Goal: Information Seeking & Learning: Learn about a topic

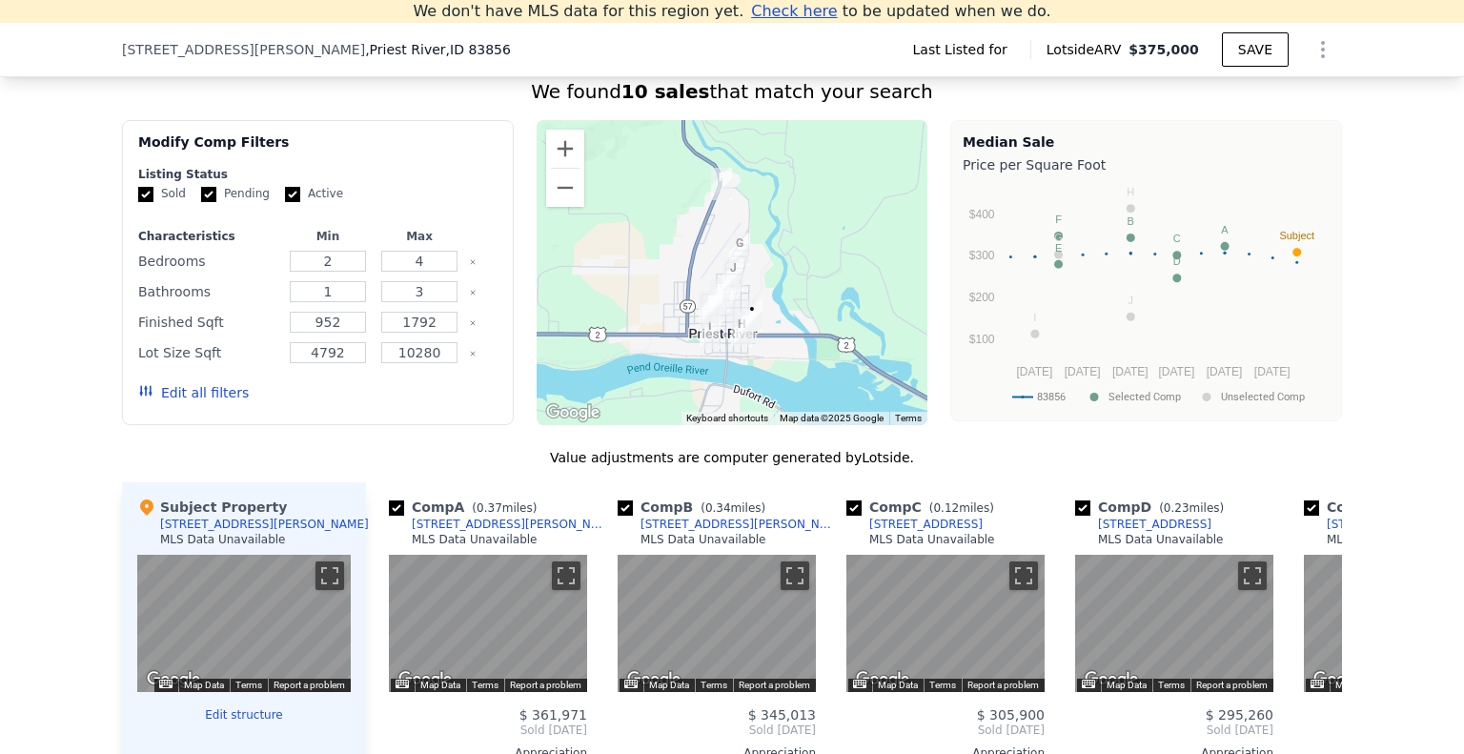
scroll to position [1311, 0]
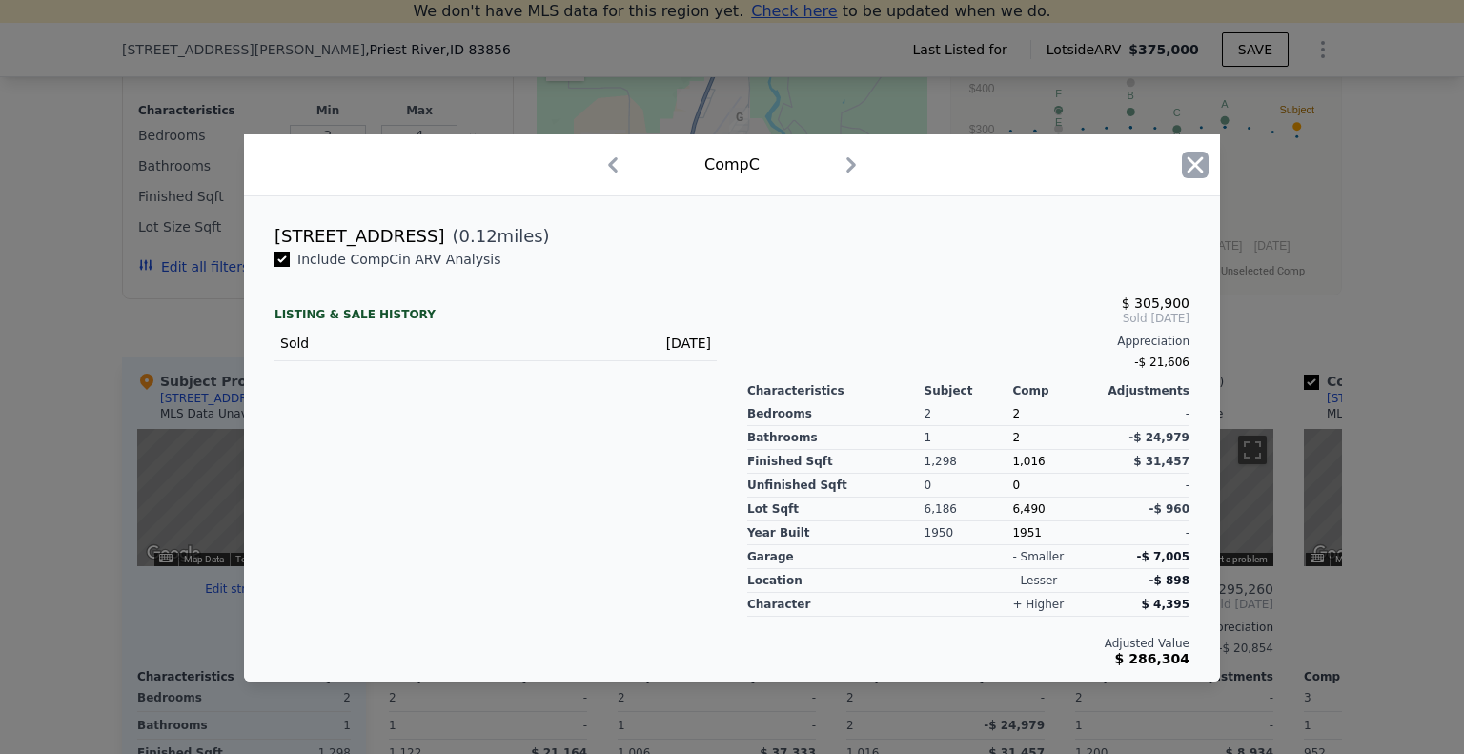
click at [1185, 164] on icon "button" at bounding box center [1194, 164] width 27 height 27
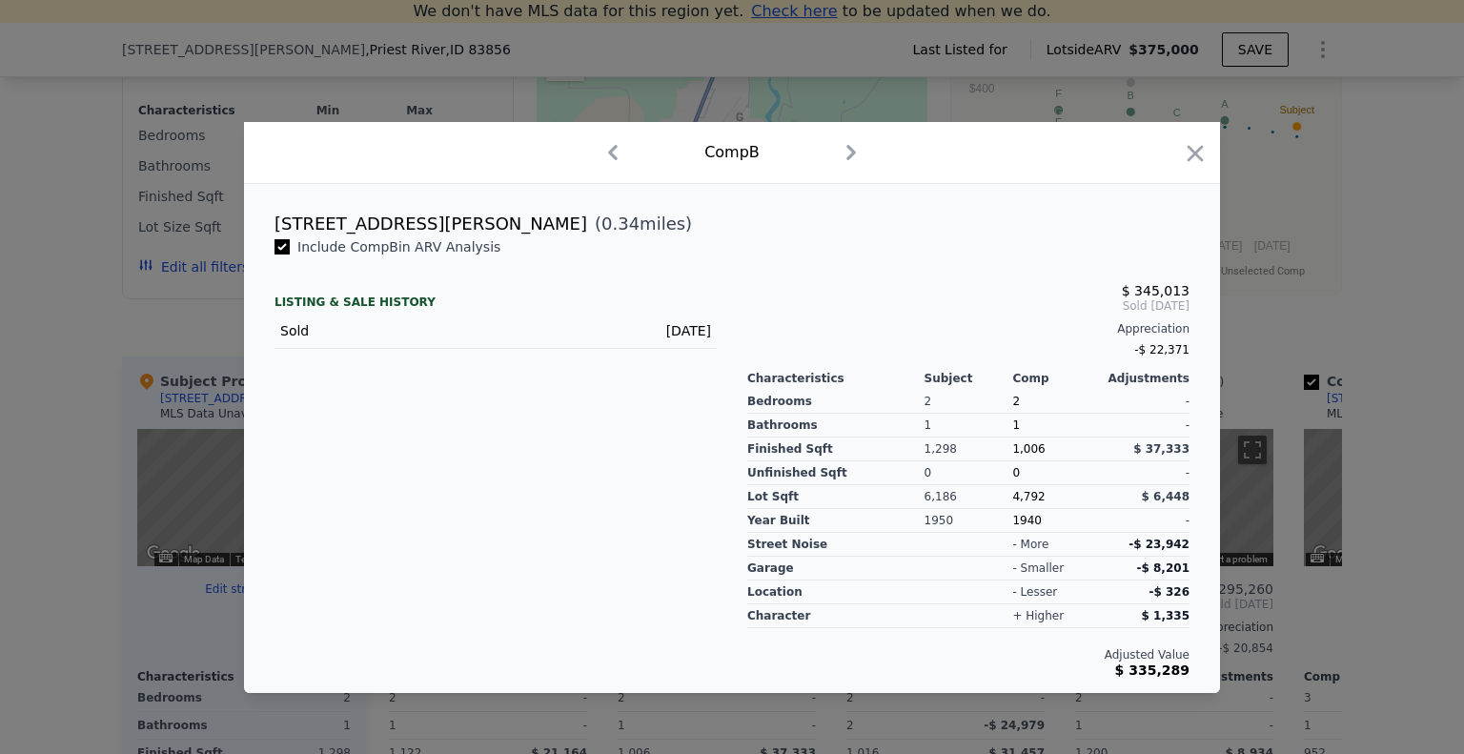
click at [1192, 154] on icon "button" at bounding box center [1194, 153] width 27 height 27
click at [1200, 149] on icon "button" at bounding box center [1195, 153] width 16 height 16
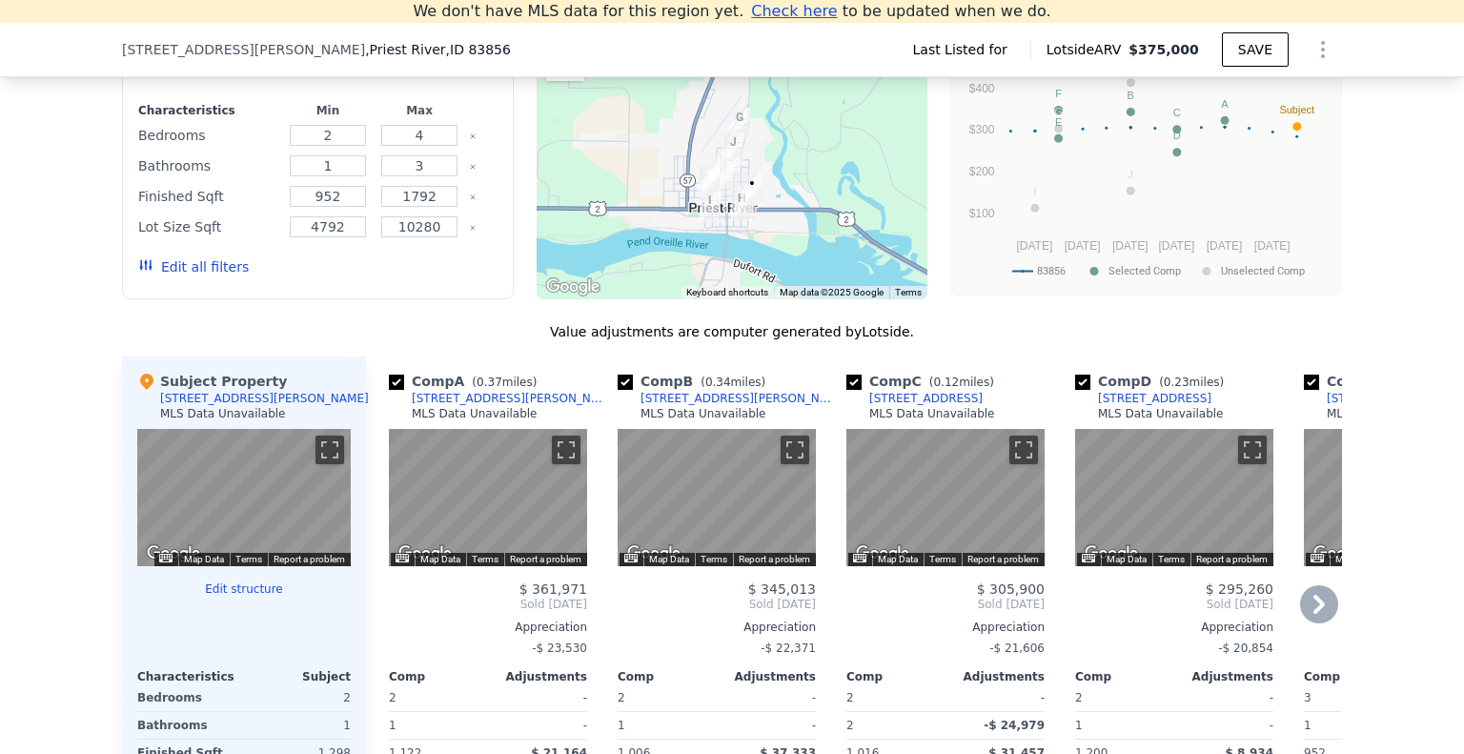
scroll to position [1406, 0]
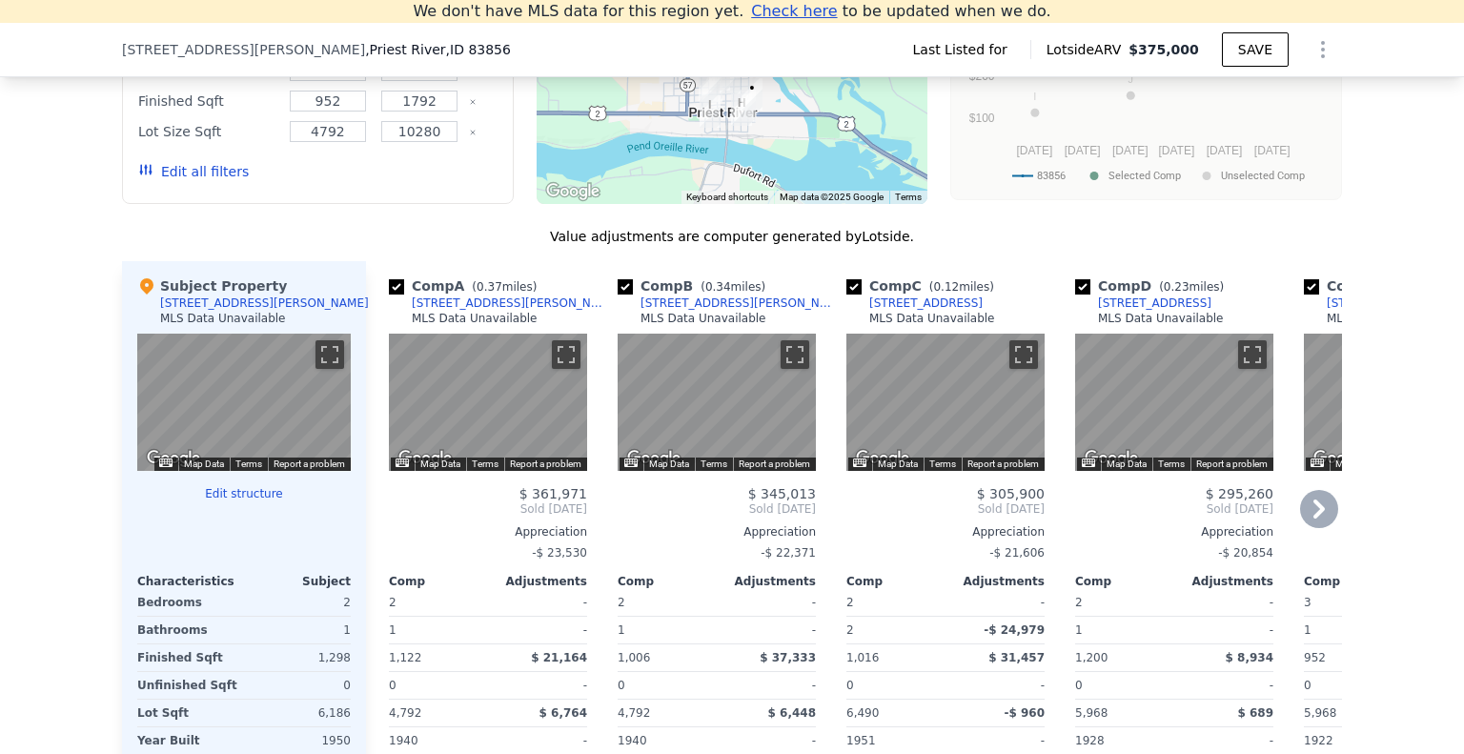
click at [1319, 528] on icon at bounding box center [1319, 509] width 38 height 38
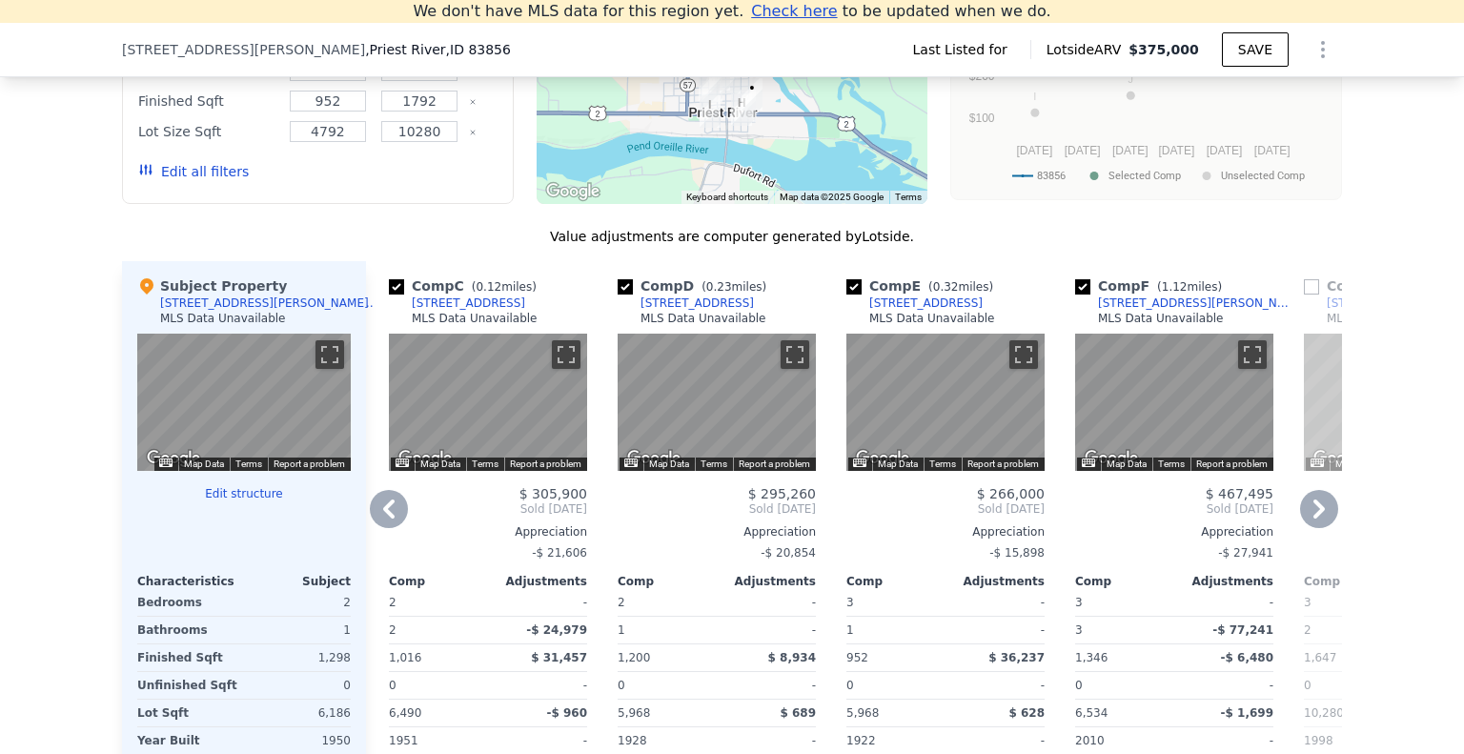
click at [1319, 528] on icon at bounding box center [1319, 509] width 38 height 38
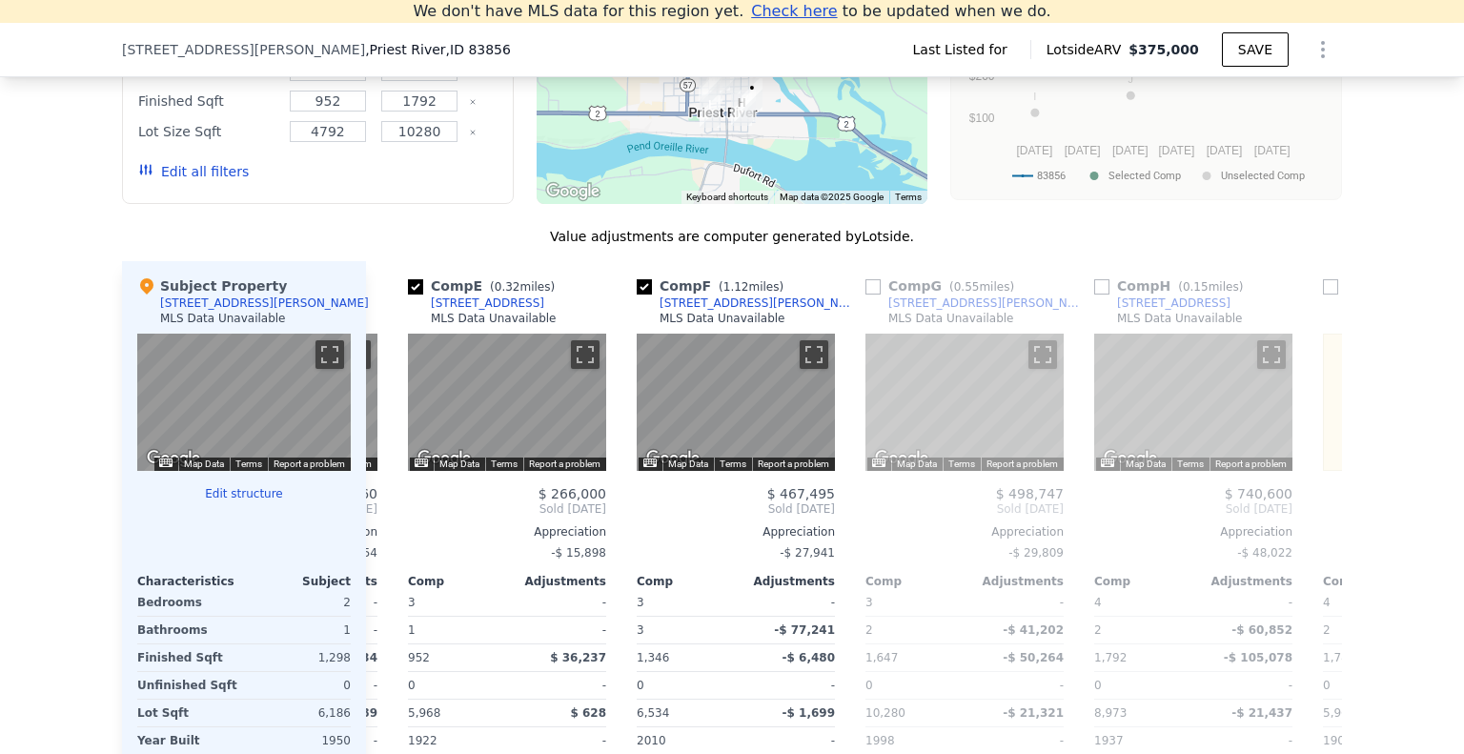
scroll to position [0, 915]
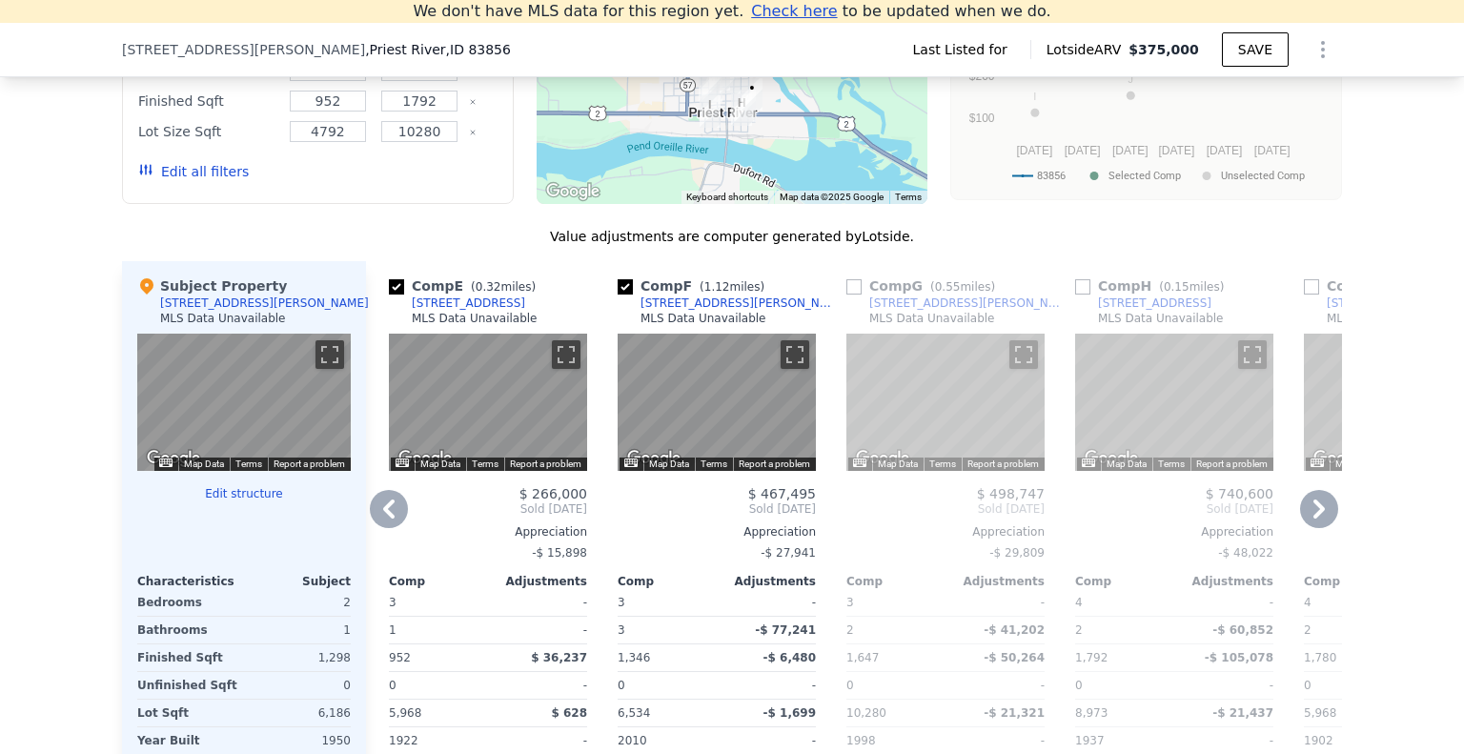
click at [1319, 528] on icon at bounding box center [1319, 509] width 38 height 38
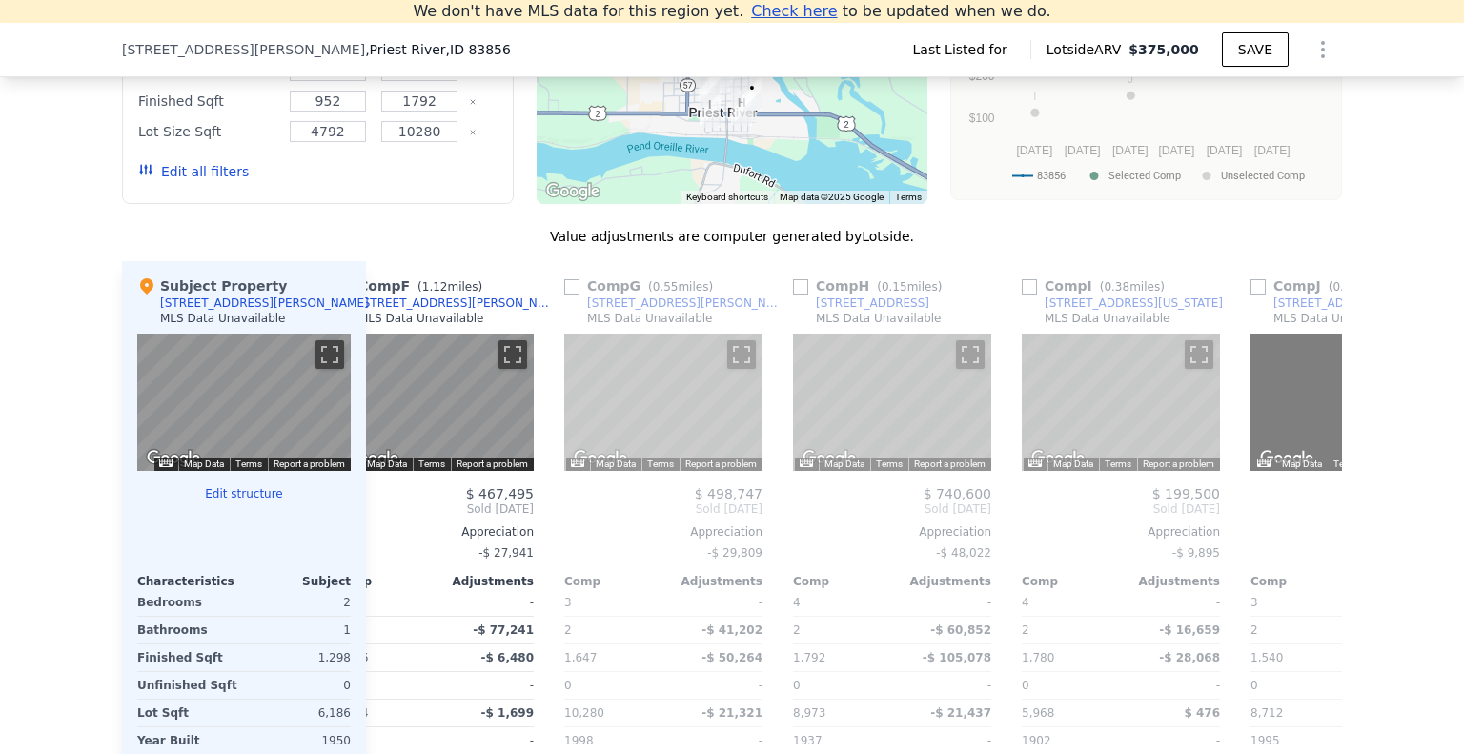
scroll to position [0, 1357]
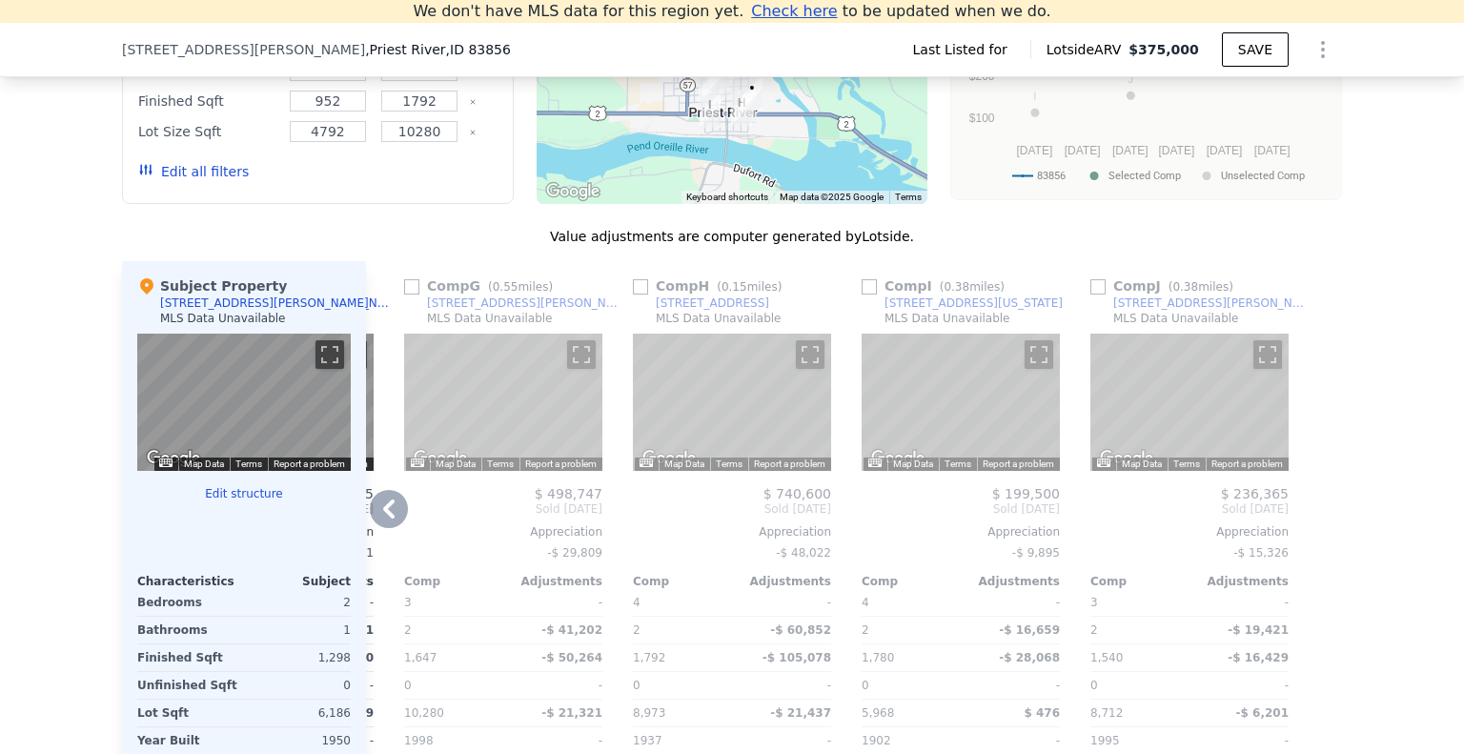
click at [397, 528] on icon at bounding box center [389, 509] width 38 height 38
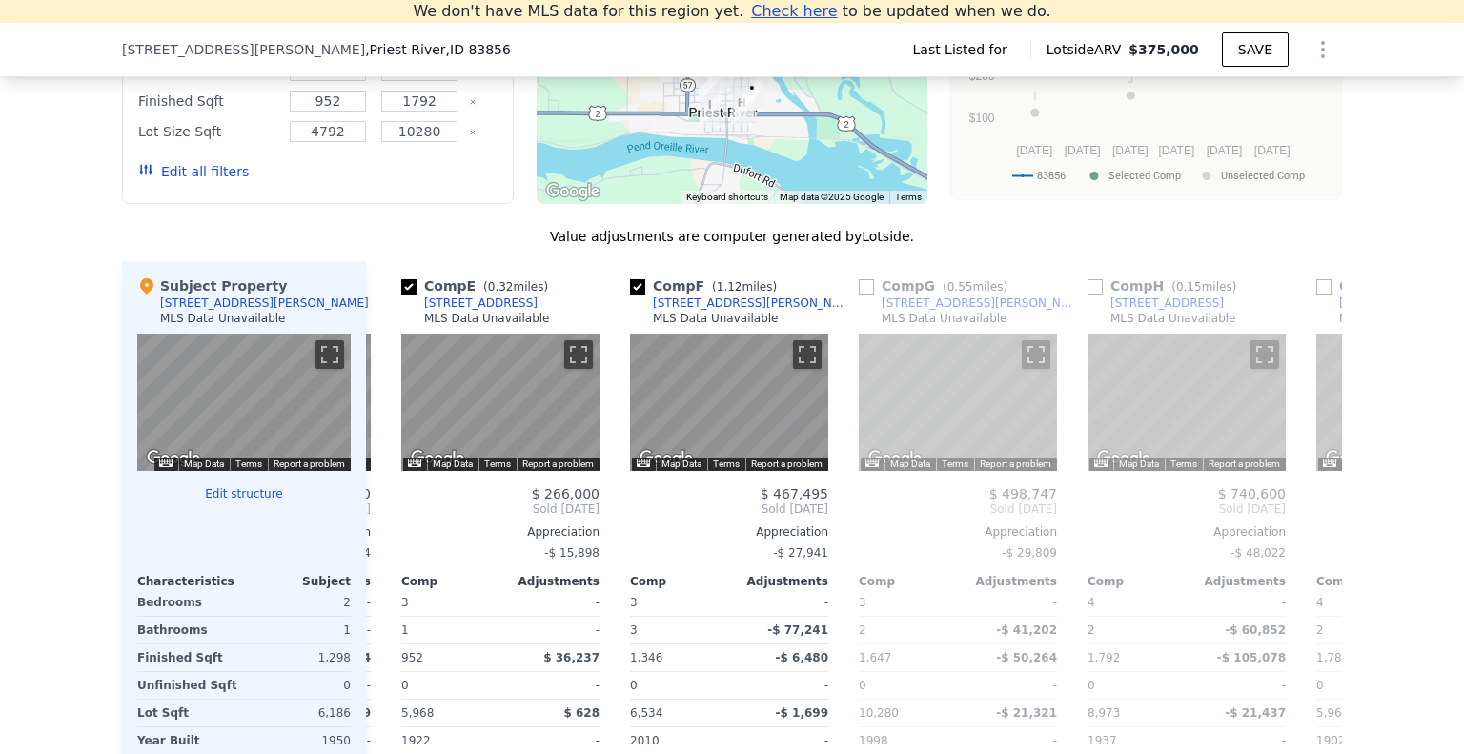
scroll to position [0, 899]
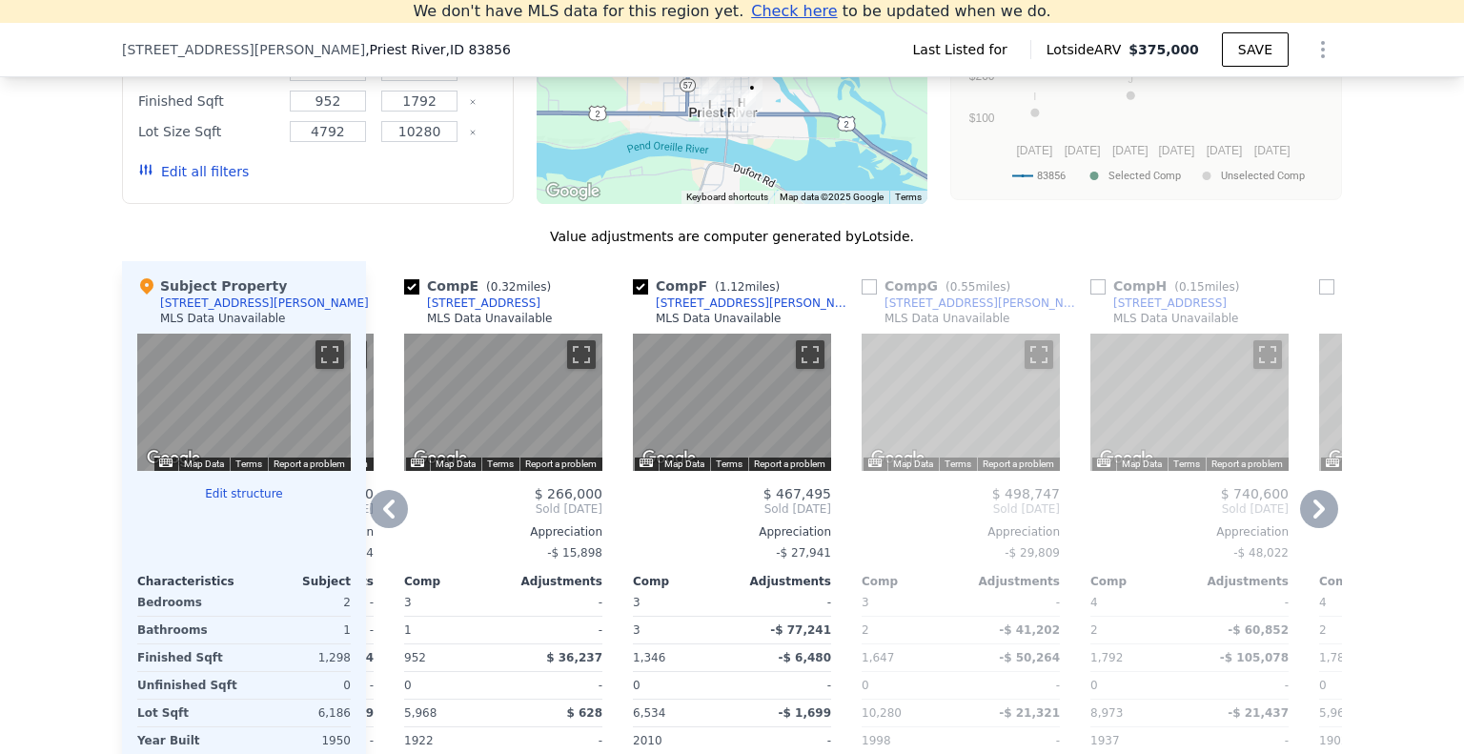
click at [388, 528] on icon at bounding box center [389, 509] width 38 height 38
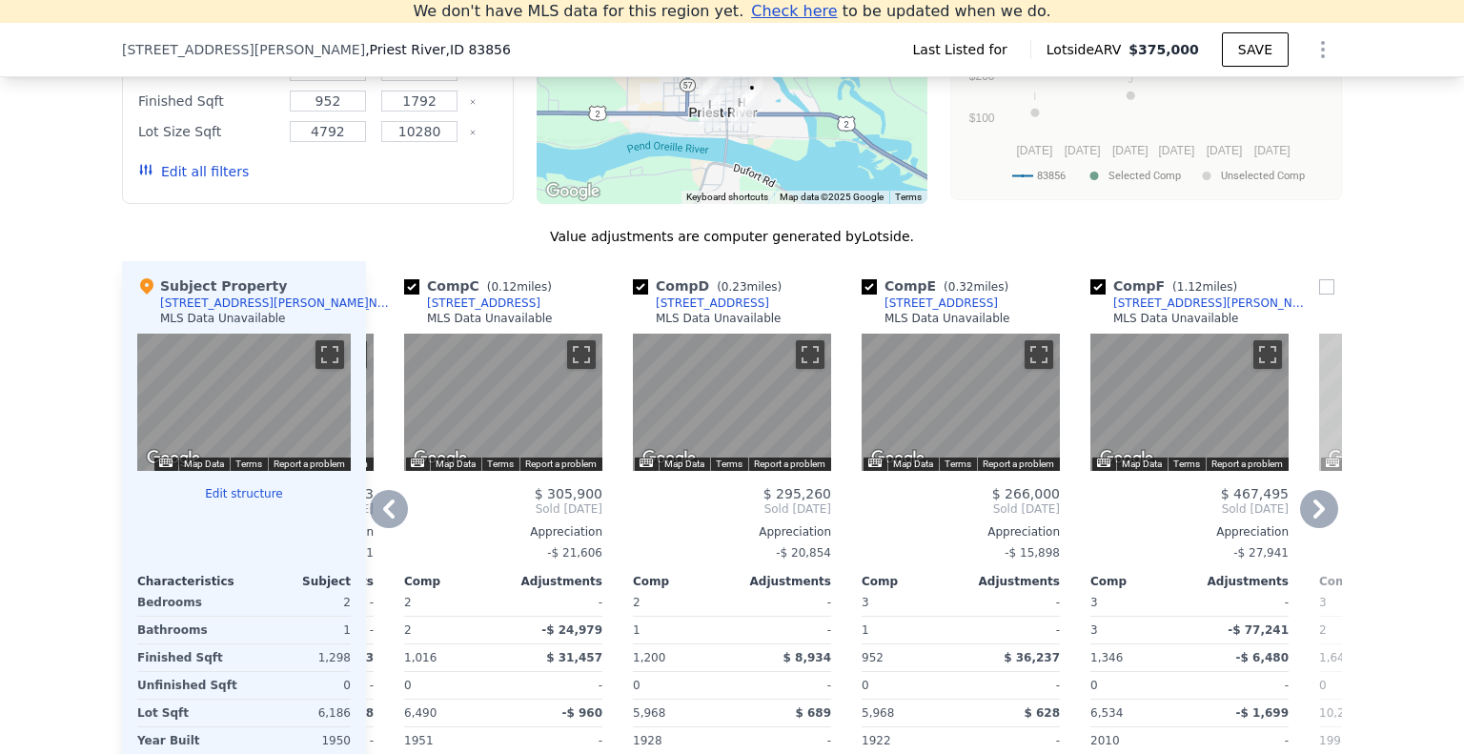
click at [388, 528] on icon at bounding box center [389, 509] width 38 height 38
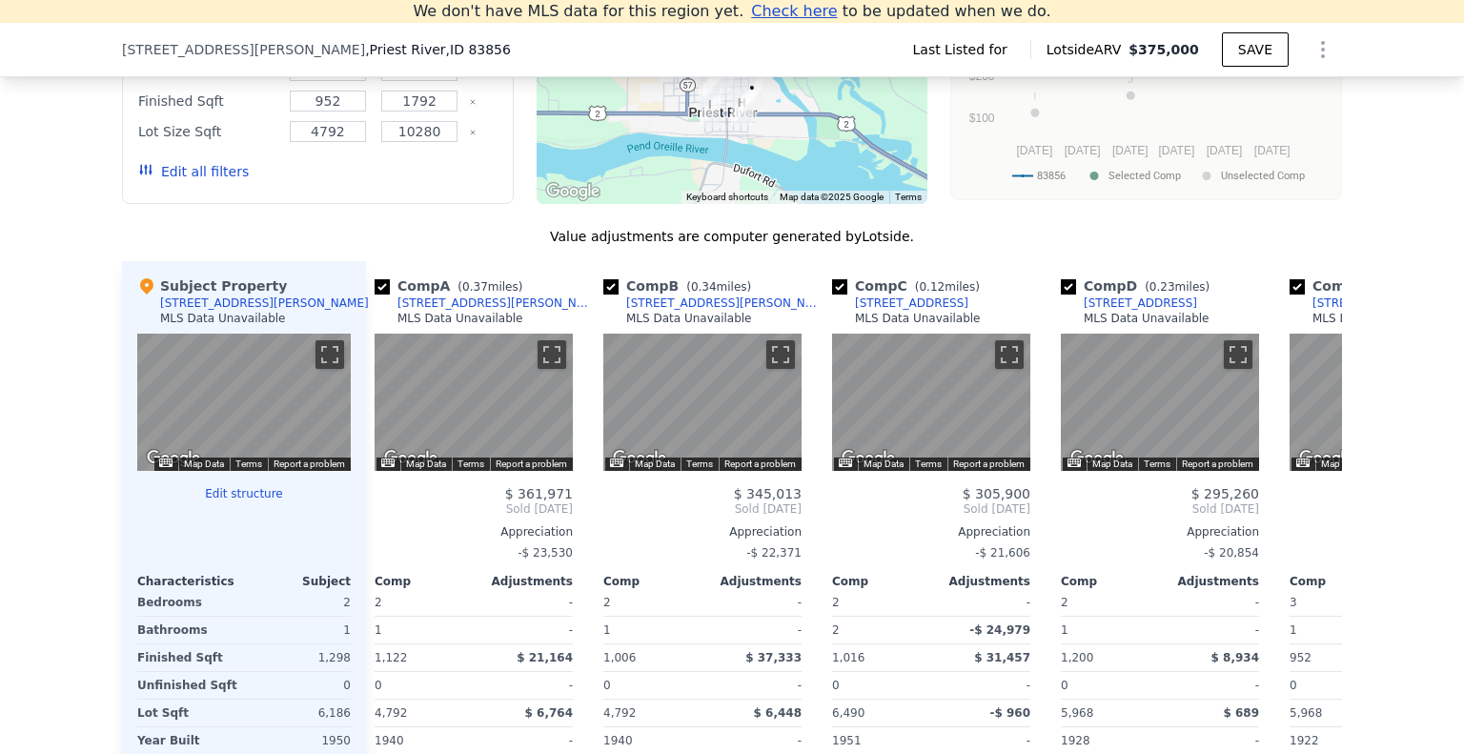
scroll to position [0, 0]
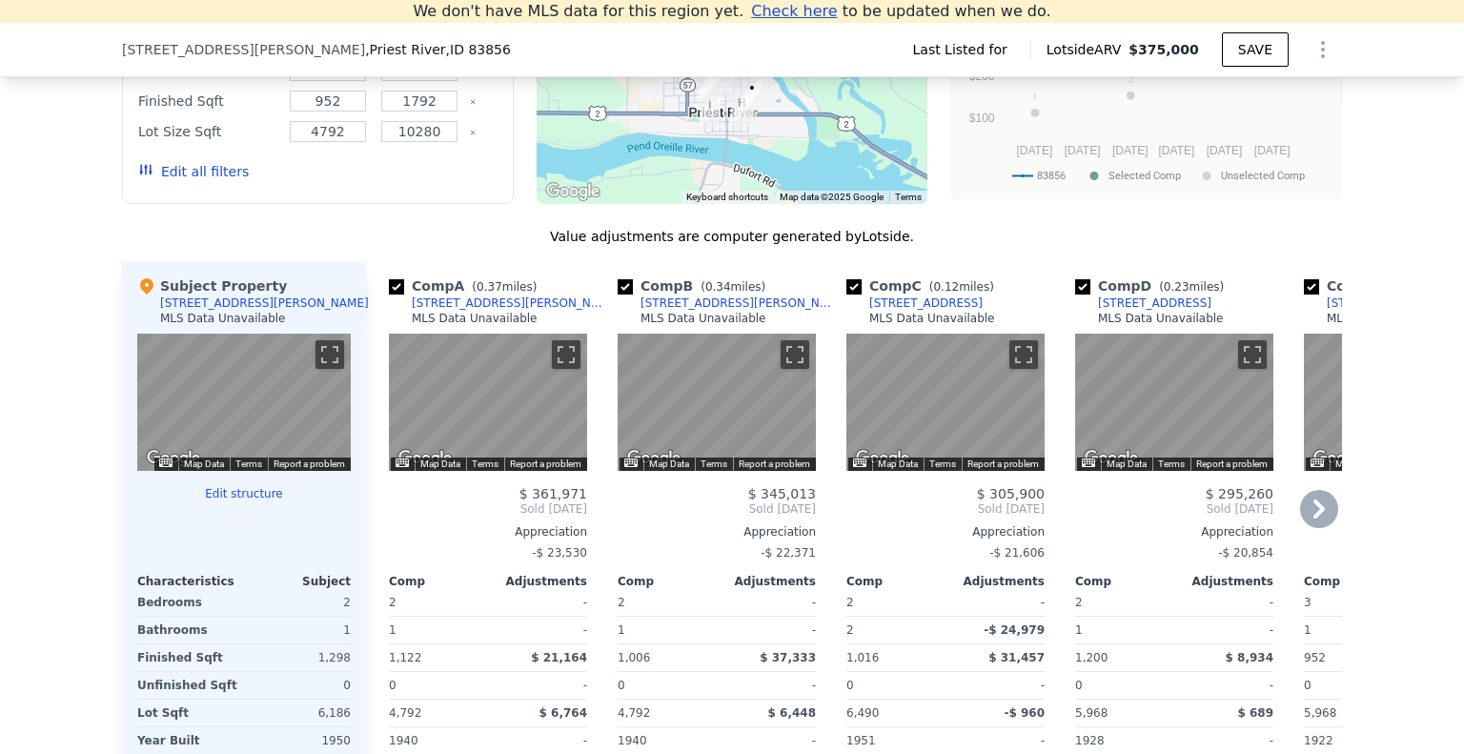
click at [389, 516] on span "Sold [DATE]" at bounding box center [488, 508] width 198 height 15
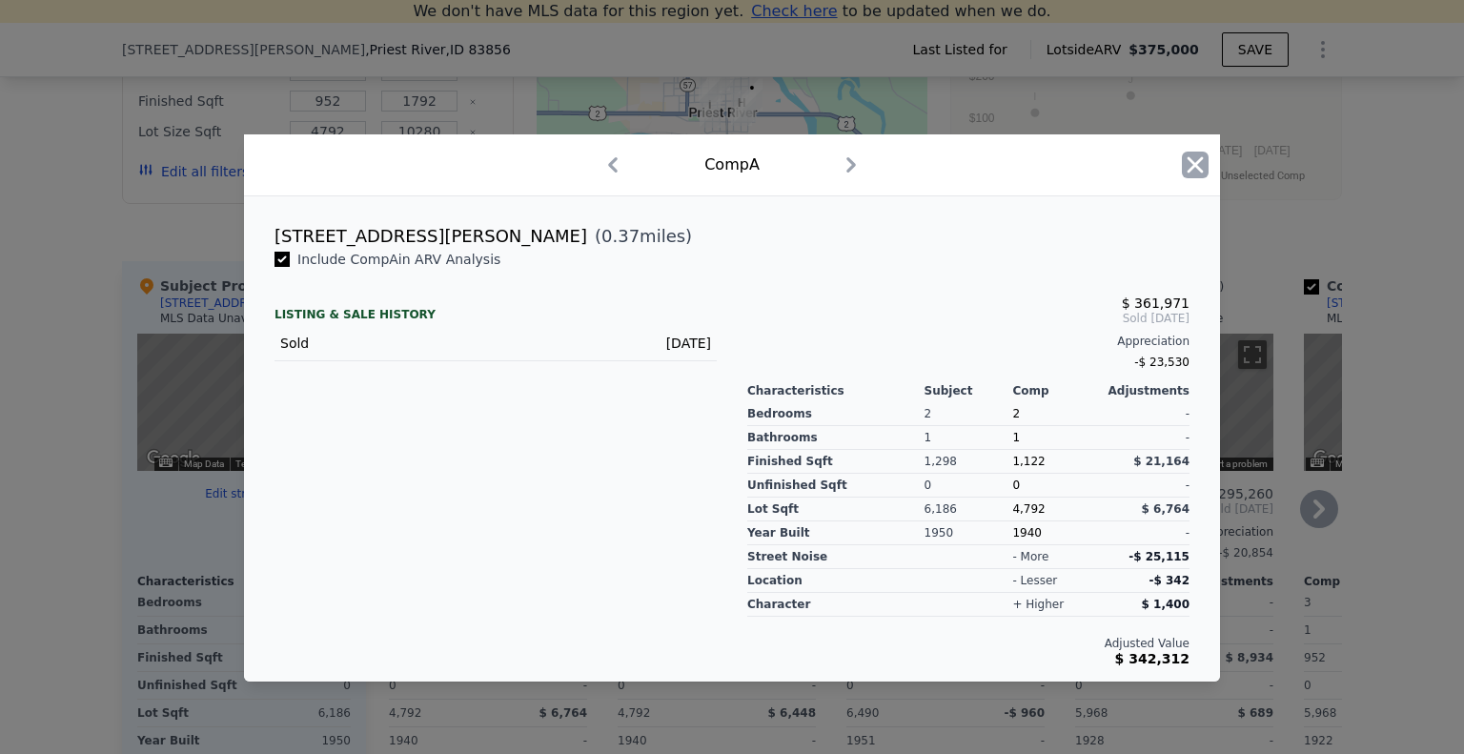
click at [1189, 165] on icon "button" at bounding box center [1194, 164] width 27 height 27
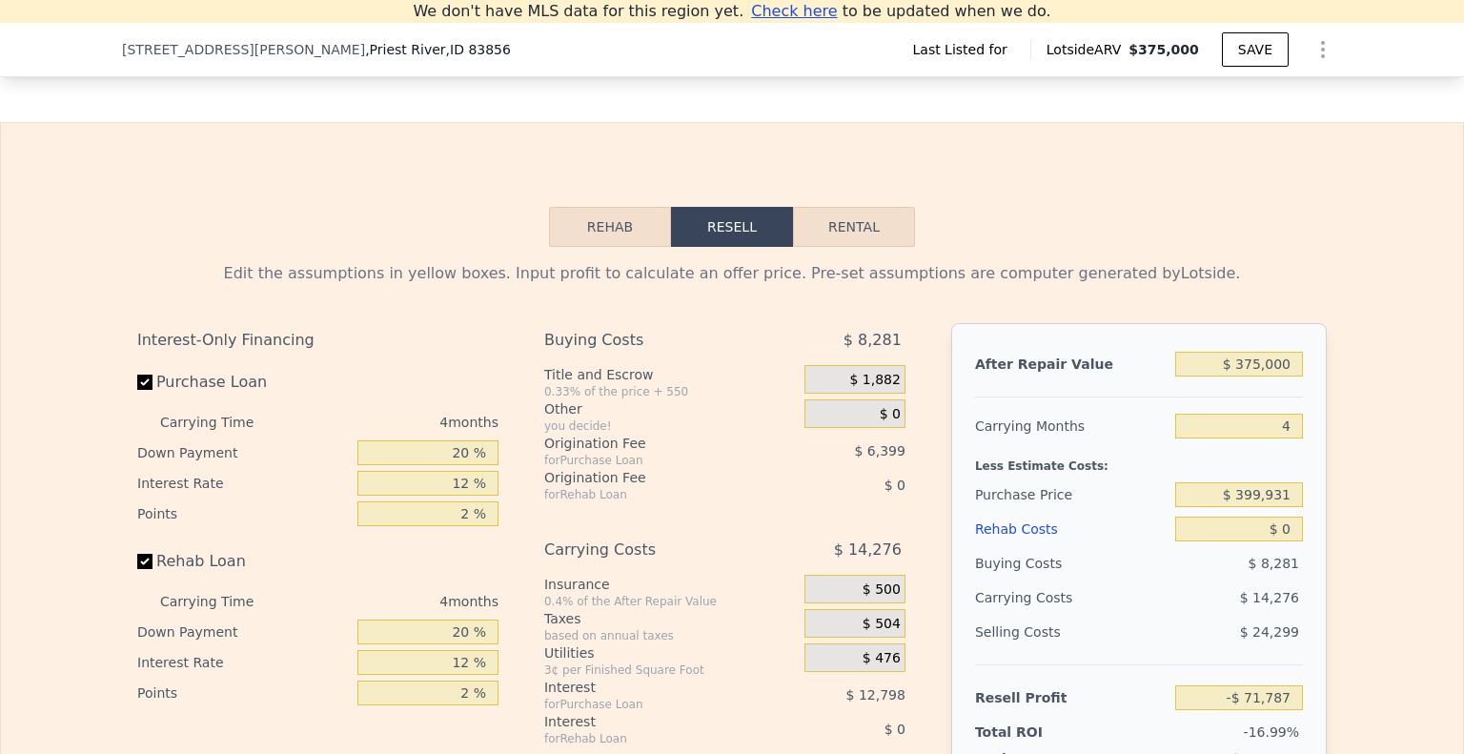
scroll to position [2359, 0]
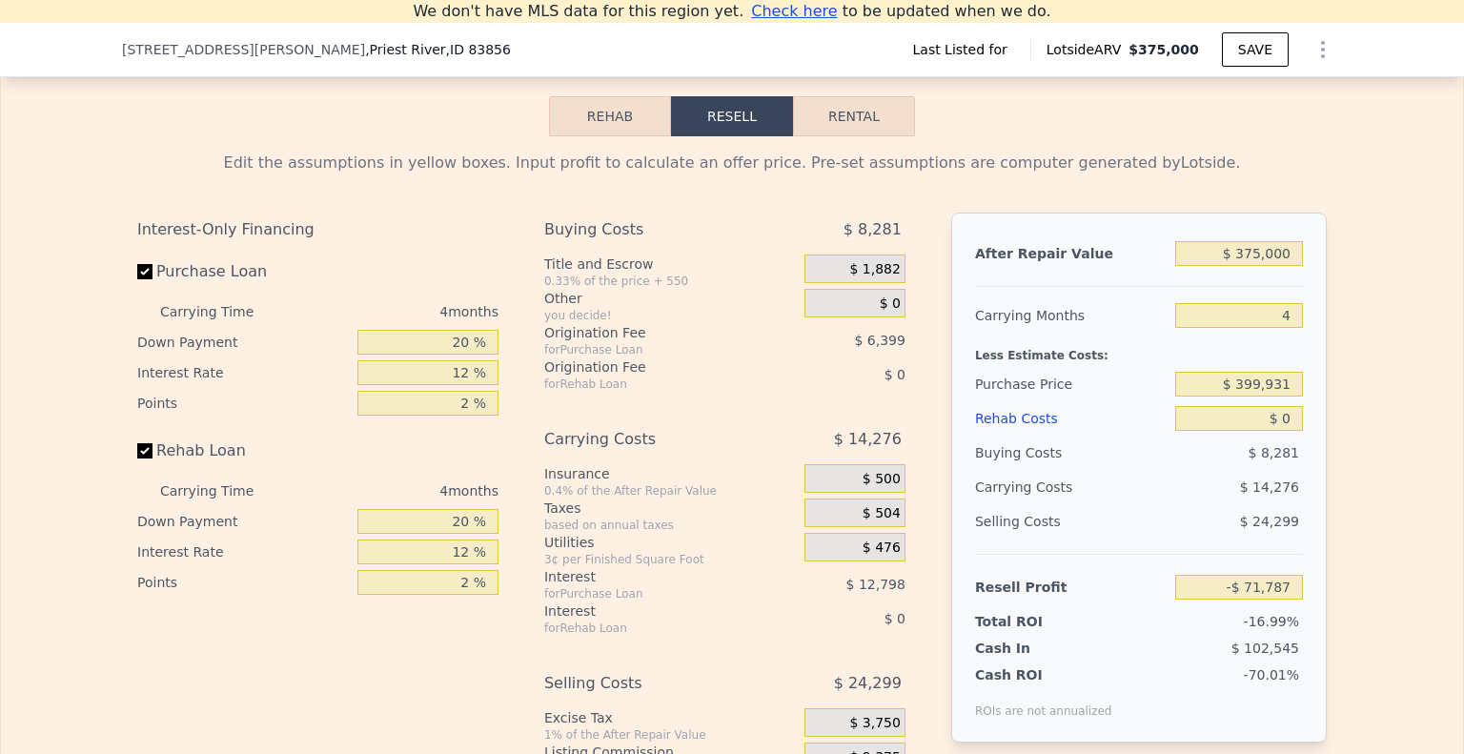
click at [859, 136] on button "Rental" at bounding box center [854, 116] width 122 height 40
select select "30"
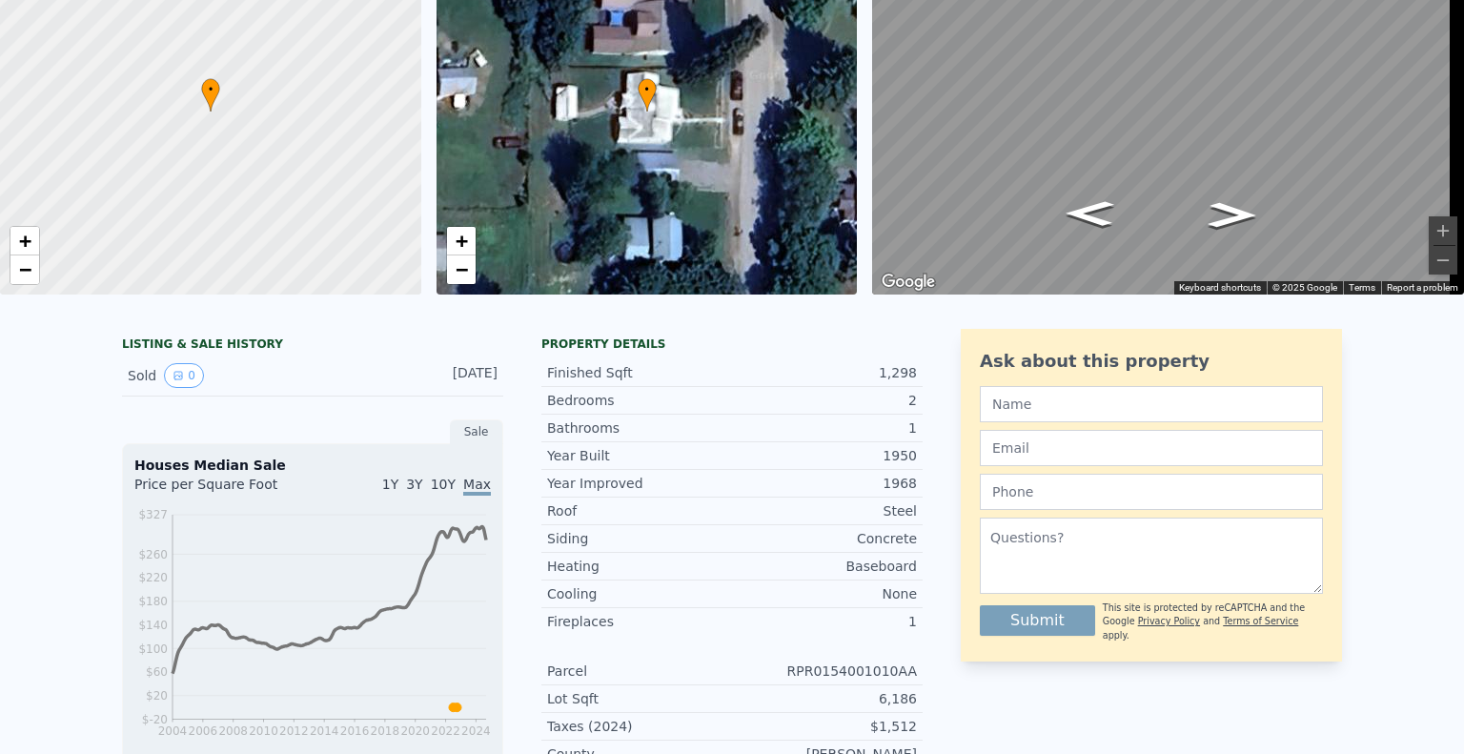
scroll to position [0, 0]
